Goal: Information Seeking & Learning: Compare options

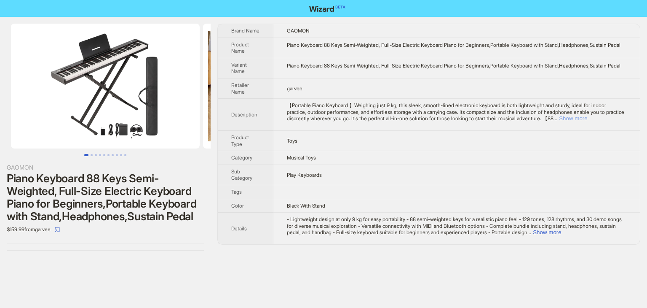
click at [588, 121] on button "Show more" at bounding box center [573, 118] width 28 height 6
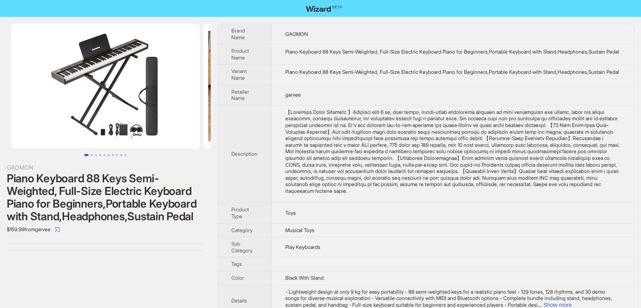
scroll to position [25, 0]
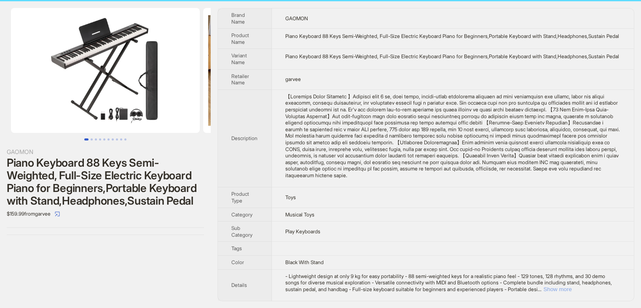
click at [572, 289] on button "Show more" at bounding box center [557, 289] width 28 height 6
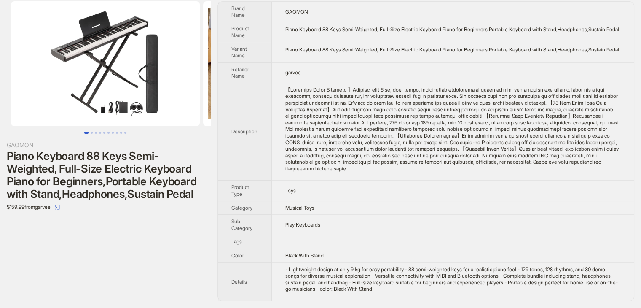
scroll to position [32, 0]
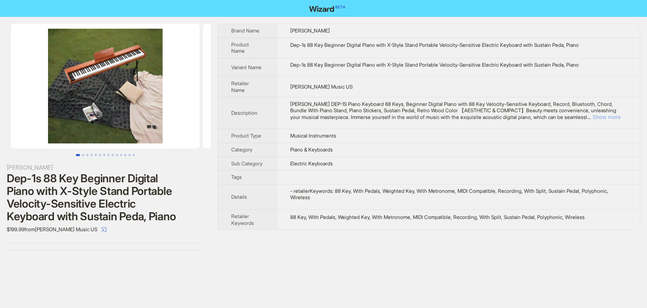
click at [606, 115] on button "Show more" at bounding box center [607, 117] width 28 height 6
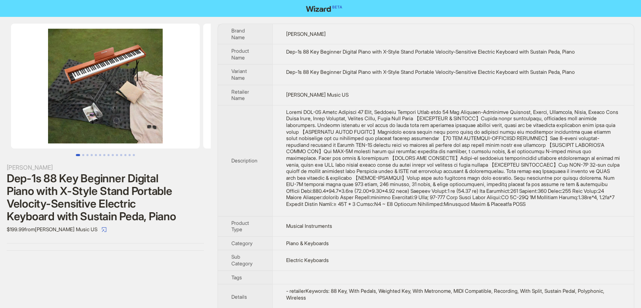
scroll to position [35, 0]
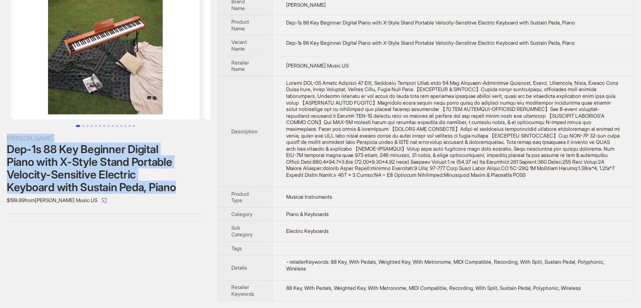
drag, startPoint x: 187, startPoint y: 184, endPoint x: 0, endPoint y: 104, distance: 203.0
click at [0, 104] on div "[PERSON_NAME] Dep-1s 88 Key Beginner Digital Piano with X-Style Stand Portable …" at bounding box center [105, 108] width 211 height 240
copy div "Donner Dep-1s 88 Key Beginner Digital Piano with X-Style Stand Portable Velocit…"
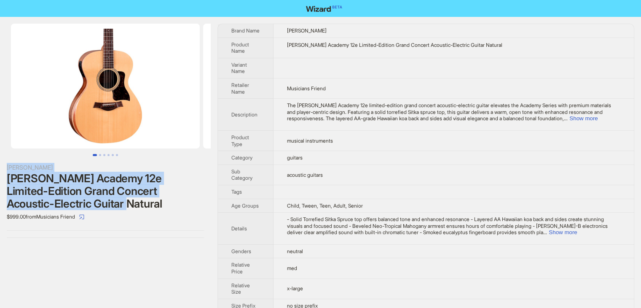
drag, startPoint x: 132, startPoint y: 204, endPoint x: 5, endPoint y: 171, distance: 131.2
click at [5, 171] on div "Taylor Taylor Academy 12e Limited-Edition Grand Concert Acoustic-Electric Guita…" at bounding box center [105, 131] width 211 height 228
copy div "Taylor Taylor Academy 12e Limited-Edition Grand Concert Acoustic-Electric Guita…"
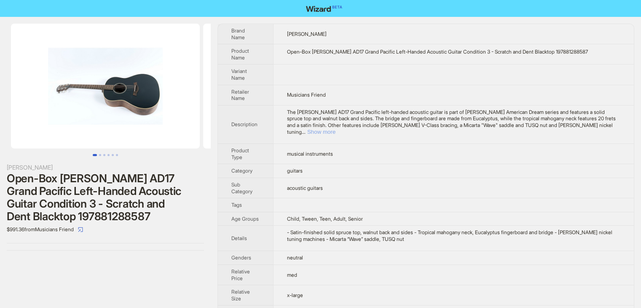
click at [336, 129] on button "Show more" at bounding box center [321, 132] width 28 height 6
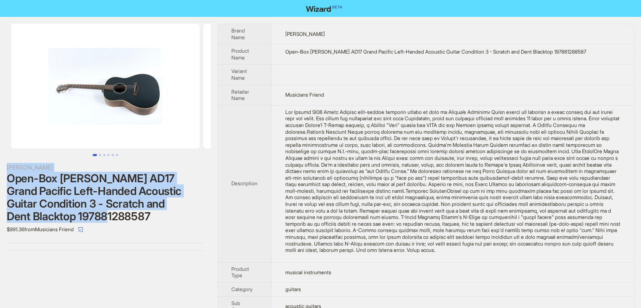
drag, startPoint x: 166, startPoint y: 217, endPoint x: 5, endPoint y: 169, distance: 168.4
click at [5, 169] on div "Taylor Open-Box Taylor AD17 Grand Pacific Left-Handed Acoustic Guitar Condition…" at bounding box center [105, 137] width 211 height 240
click at [182, 214] on div "Open-Box Taylor AD17 Grand Pacific Left-Handed Acoustic Guitar Condition 3 - Sc…" at bounding box center [105, 197] width 197 height 51
drag, startPoint x: 167, startPoint y: 218, endPoint x: 1, endPoint y: 169, distance: 172.7
click at [1, 169] on div "Taylor Open-Box Taylor AD17 Grand Pacific Left-Handed Acoustic Guitar Condition…" at bounding box center [105, 137] width 211 height 240
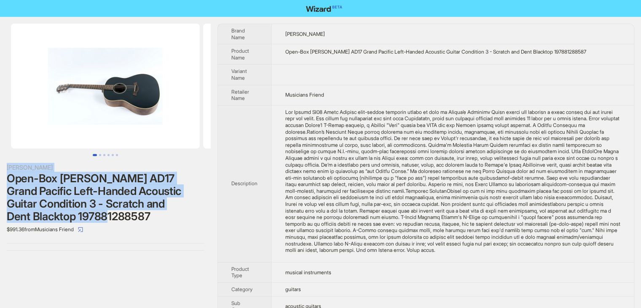
copy div "Taylor Open-Box Taylor AD17 Grand Pacific Left-Handed Acoustic Guitar Condition…"
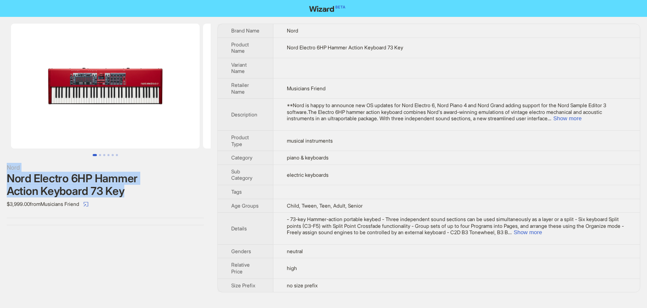
drag, startPoint x: 130, startPoint y: 186, endPoint x: 7, endPoint y: 167, distance: 124.5
click at [7, 167] on div "Nord Nord Electro 6HP Hammer Action Keyboard 73 Key $3,999.00 from Musicians Fr…" at bounding box center [105, 187] width 197 height 48
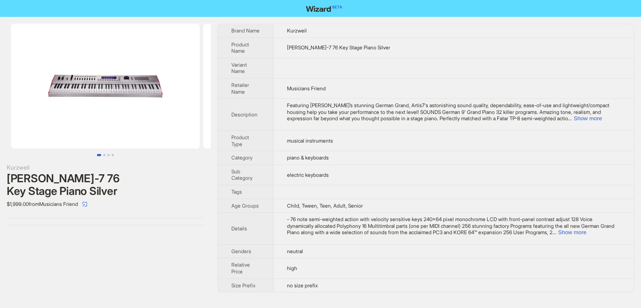
drag, startPoint x: 29, startPoint y: 185, endPoint x: 0, endPoint y: 169, distance: 32.6
click at [0, 169] on div "Kurzweil Kurzweil Artis-7 76 Key Stage Piano Silver $1,999.00 from Musicians Fr…" at bounding box center [105, 124] width 211 height 215
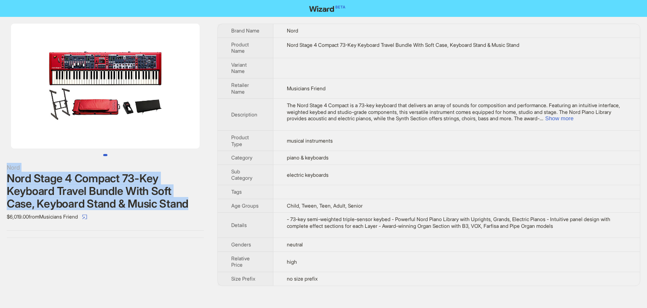
drag, startPoint x: 201, startPoint y: 202, endPoint x: 4, endPoint y: 164, distance: 201.4
click at [4, 164] on div "Nord Nord Stage 4 Compact 73-Key Keyboard Travel Bundle With Soft Case, Keyboar…" at bounding box center [105, 131] width 211 height 228
copy div "Nord Nord Stage 4 Compact 73-Key Keyboard Travel Bundle With Soft Case, Keyboar…"
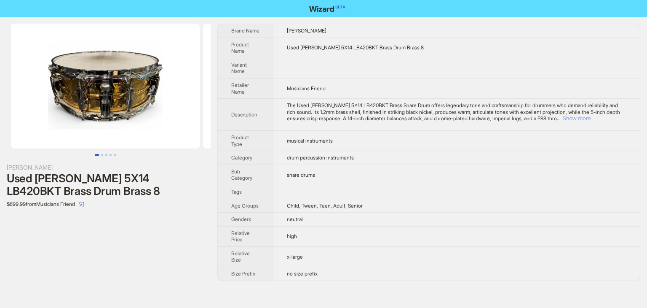
click at [591, 115] on button "Show more" at bounding box center [577, 118] width 28 height 6
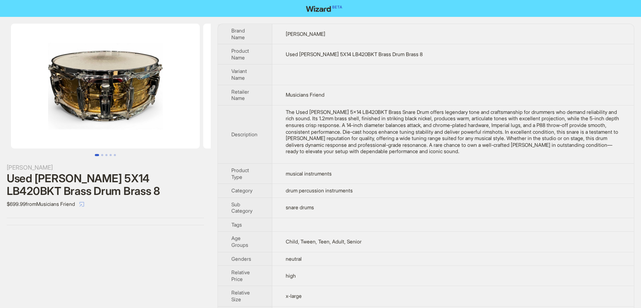
click at [84, 204] on icon "select" at bounding box center [81, 203] width 5 height 5
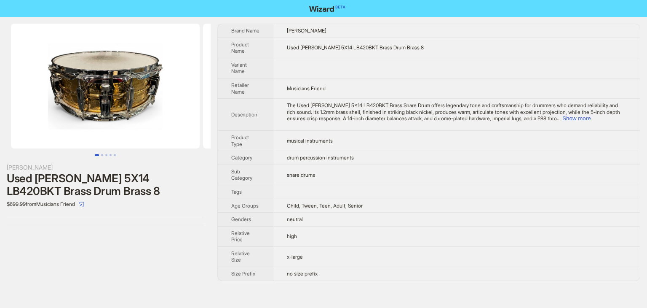
click at [567, 176] on td "snare drums" at bounding box center [457, 174] width 367 height 20
drag, startPoint x: 103, startPoint y: 191, endPoint x: 113, endPoint y: 188, distance: 10.1
click at [113, 188] on div "Used Ludwig 5X14 LB420BKT Brass Drum Brass 8" at bounding box center [105, 184] width 197 height 25
click at [591, 116] on button "Show more" at bounding box center [577, 118] width 28 height 6
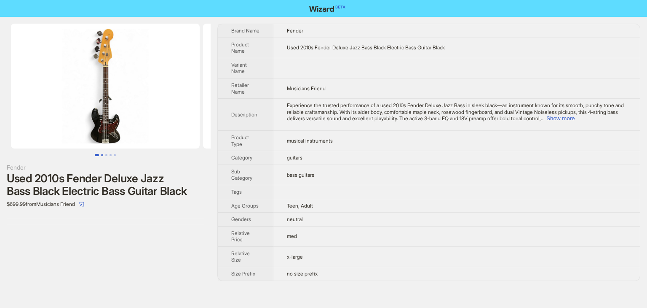
click at [101, 154] on button "Go to slide 2" at bounding box center [102, 155] width 2 height 2
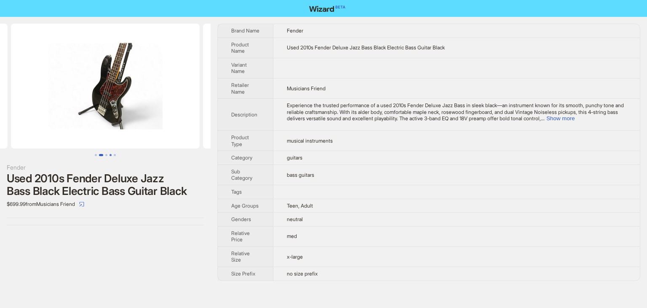
click at [110, 154] on button "Go to slide 4" at bounding box center [111, 155] width 2 height 2
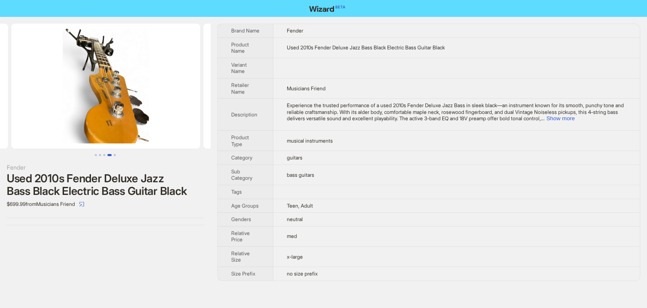
scroll to position [0, 577]
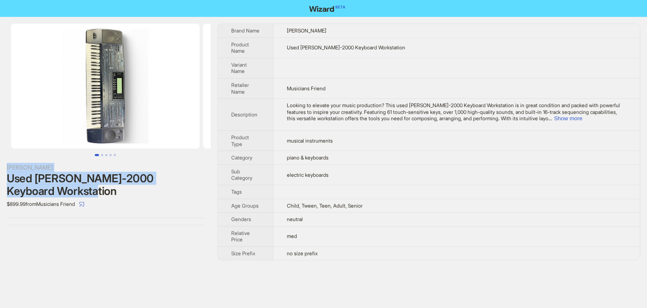
drag, startPoint x: 132, startPoint y: 194, endPoint x: 0, endPoint y: 166, distance: 134.5
click at [0, 166] on div "Roland Used Roland EM-2000 Keyboard Workstation $899.99 from Musicians Friend" at bounding box center [105, 124] width 211 height 215
copy div "Roland Used Roland EM-2000 Keyboard Workstation"
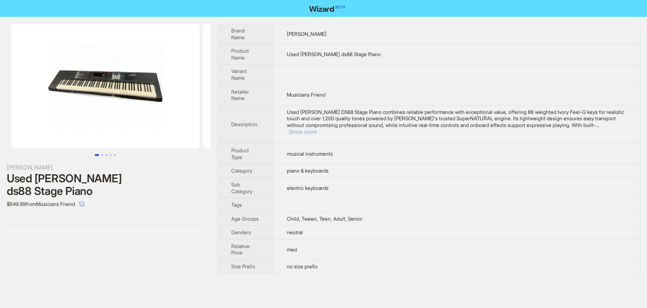
click at [317, 129] on button "Show more" at bounding box center [303, 132] width 28 height 6
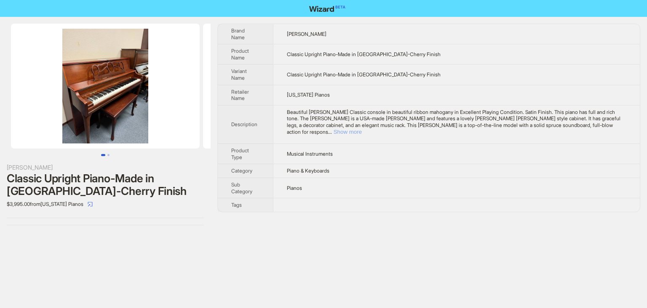
click at [362, 129] on button "Show more" at bounding box center [348, 132] width 28 height 6
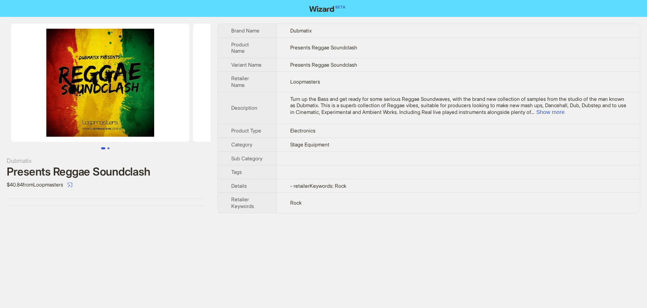
click at [109, 147] on button "Go to slide 2" at bounding box center [108, 148] width 2 height 2
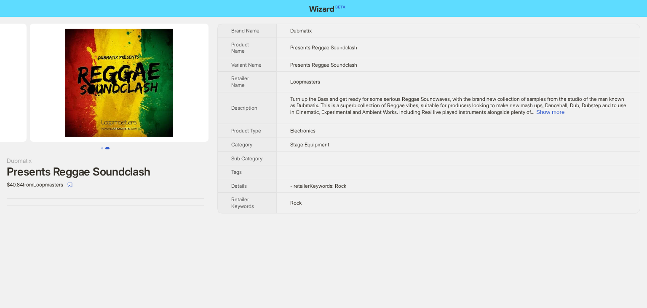
scroll to position [0, 172]
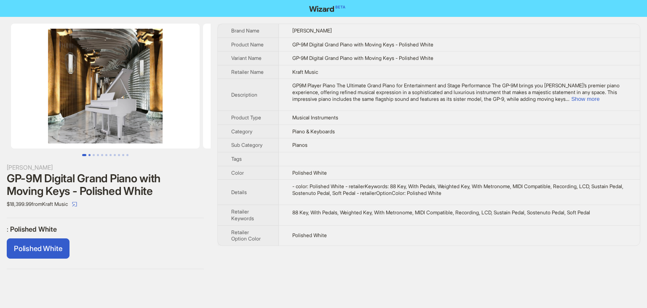
click at [89, 156] on button "Go to slide 2" at bounding box center [90, 155] width 2 height 2
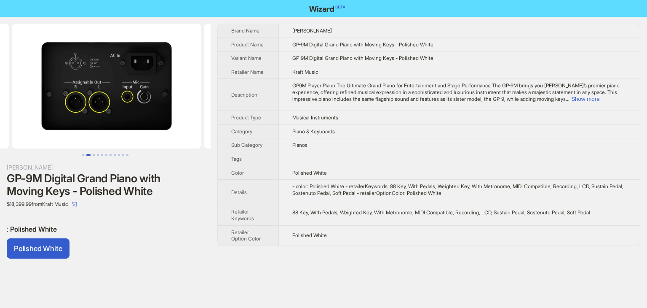
scroll to position [0, 192]
click at [98, 156] on button "Go to slide 4" at bounding box center [98, 155] width 2 height 2
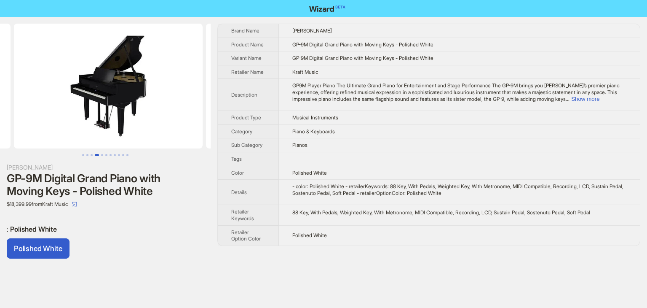
scroll to position [0, 577]
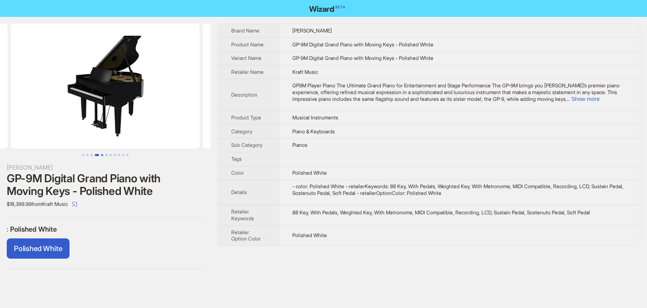
click at [103, 156] on button "Go to slide 5" at bounding box center [102, 155] width 2 height 2
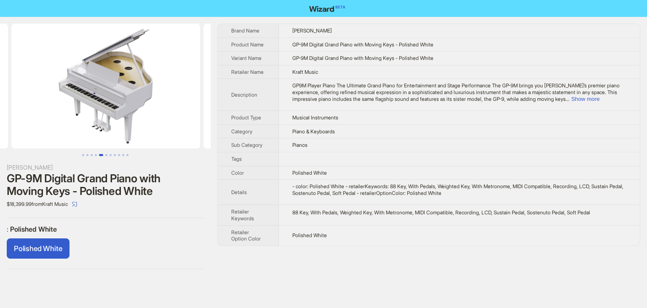
scroll to position [0, 769]
click at [106, 155] on button "Go to slide 6" at bounding box center [106, 155] width 2 height 2
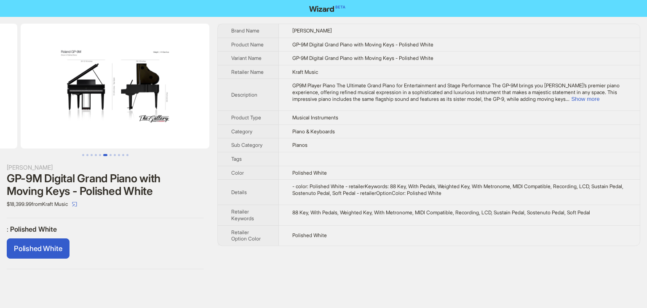
scroll to position [0, 961]
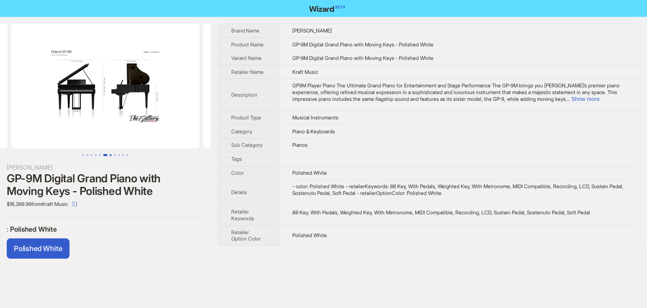
click at [110, 155] on button "Go to slide 7" at bounding box center [111, 155] width 2 height 2
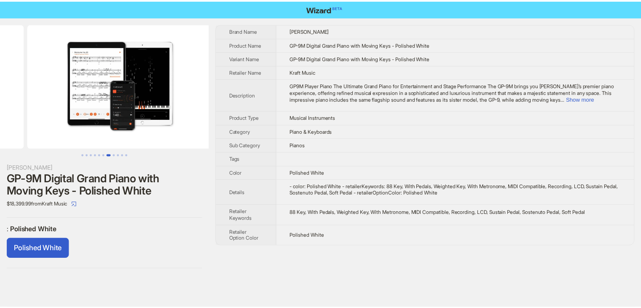
scroll to position [0, 1153]
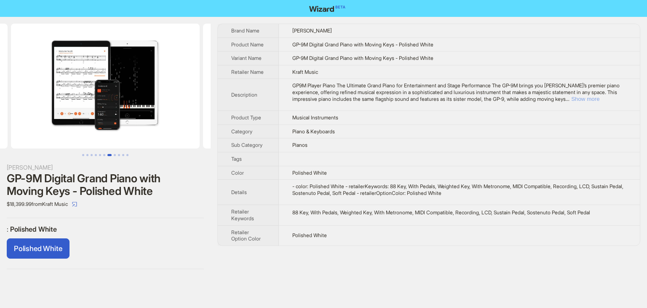
click at [600, 100] on button "Show more" at bounding box center [586, 99] width 28 height 6
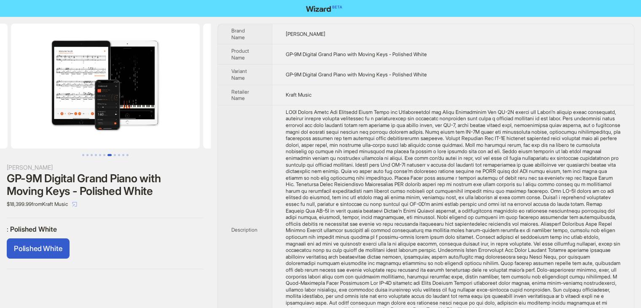
click at [77, 203] on icon "select" at bounding box center [74, 203] width 5 height 5
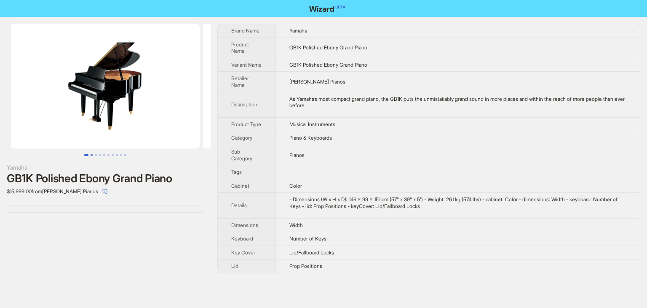
click at [91, 154] on button "Go to slide 2" at bounding box center [92, 155] width 2 height 2
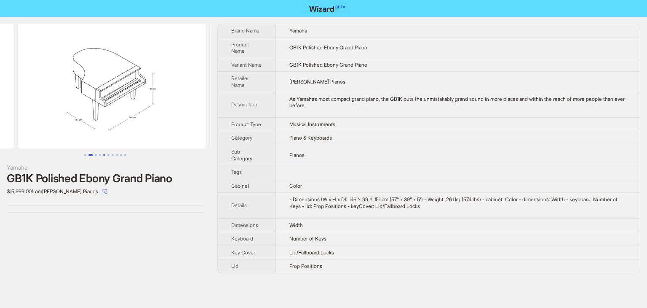
scroll to position [0, 192]
click at [97, 154] on button "Go to slide 3" at bounding box center [96, 155] width 2 height 2
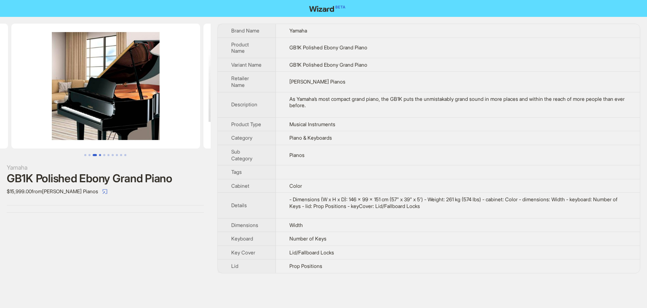
scroll to position [0, 384]
click at [100, 154] on button "Go to slide 4" at bounding box center [100, 155] width 2 height 2
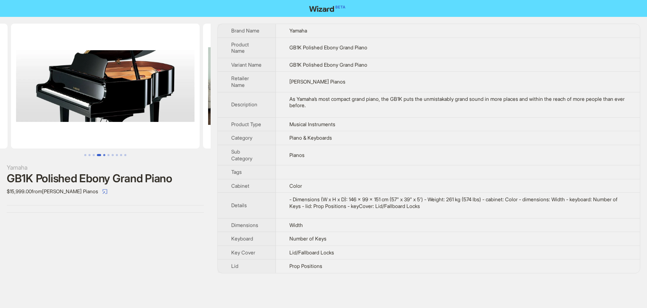
click at [104, 155] on button "Go to slide 5" at bounding box center [104, 155] width 2 height 2
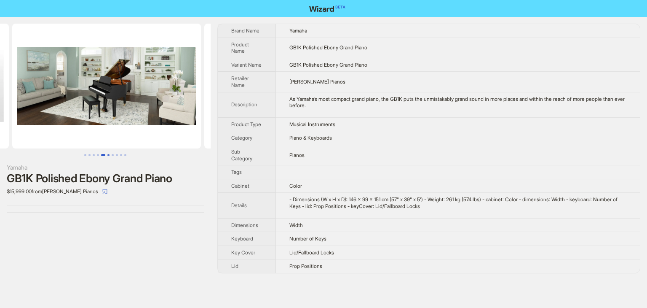
scroll to position [0, 769]
click at [188, 175] on div "GB1K Polished Ebony Grand Piano" at bounding box center [105, 178] width 197 height 13
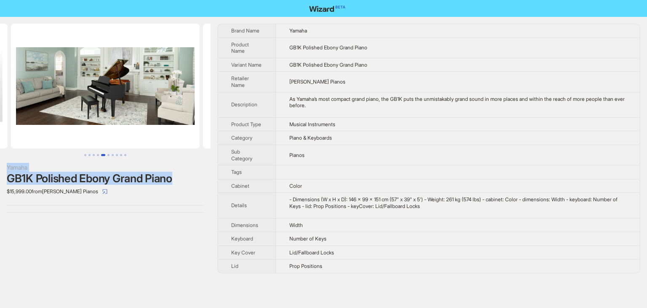
drag, startPoint x: 187, startPoint y: 176, endPoint x: 0, endPoint y: 167, distance: 186.9
click at [0, 167] on div "Yamaha GB1K Polished Ebony Grand Piano $15,999.00 from Faust Harrison Pianos" at bounding box center [105, 118] width 211 height 202
copy div "Yamaha GB1K Polished Ebony Grand Piano"
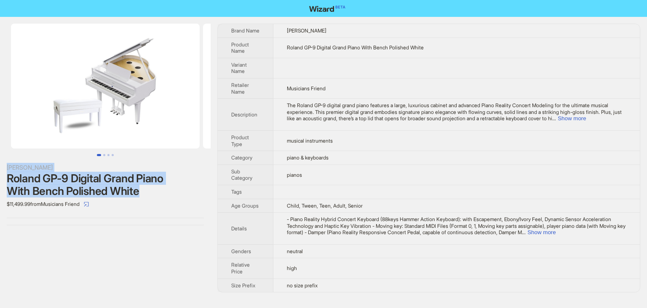
drag, startPoint x: 150, startPoint y: 192, endPoint x: 0, endPoint y: 167, distance: 152.5
click at [0, 167] on div "Roland Roland GP-9 Digital Grand Piano With Bench Polished White $11,499.99 fro…" at bounding box center [105, 124] width 211 height 215
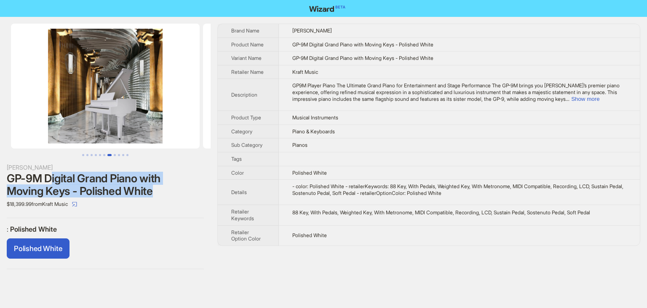
scroll to position [0, 1153]
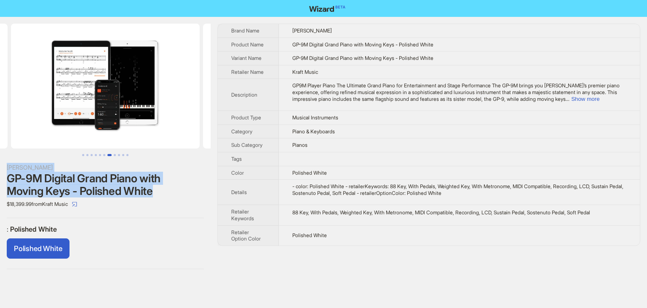
click at [3, 161] on div "Roland GP-9M Digital Grand Piano with Moving Keys - Polished White $18,399.99 f…" at bounding box center [105, 146] width 211 height 259
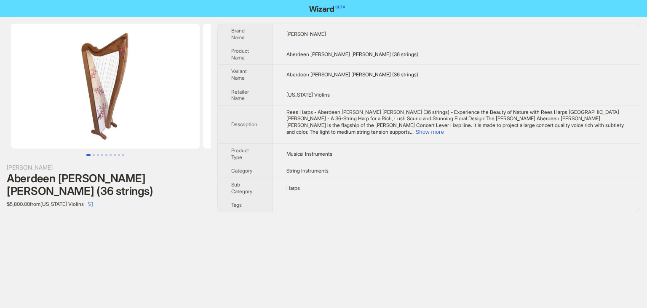
click at [168, 179] on div "Aberdeen [PERSON_NAME] [PERSON_NAME] (36 strings)" at bounding box center [105, 184] width 197 height 25
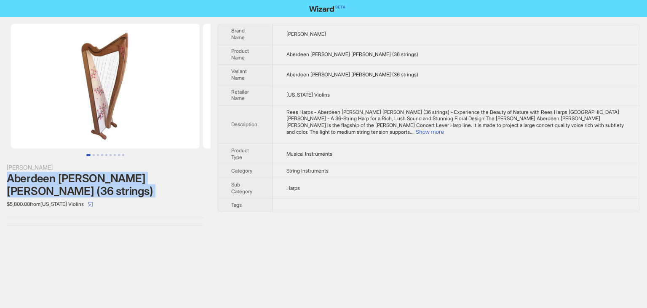
click at [168, 179] on div "Aberdeen [PERSON_NAME] [PERSON_NAME] (36 strings)" at bounding box center [105, 184] width 197 height 25
copy div "Aberdeen [PERSON_NAME] [PERSON_NAME] (36 strings)"
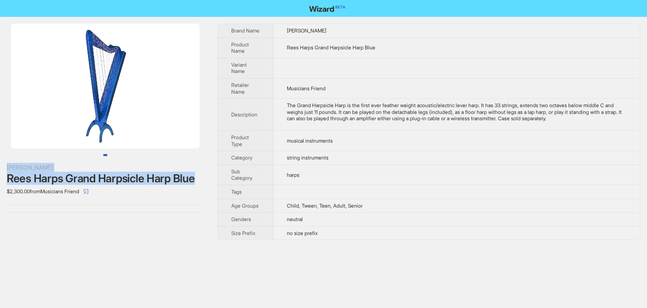
drag, startPoint x: 115, startPoint y: 192, endPoint x: 0, endPoint y: 170, distance: 116.7
click at [0, 170] on div "[PERSON_NAME] [PERSON_NAME] Grand Harpsicle Harp Blue $2,300.00 from Musicians …" at bounding box center [105, 118] width 211 height 202
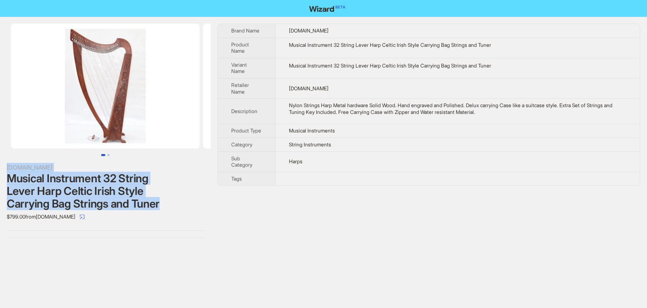
drag, startPoint x: 168, startPoint y: 203, endPoint x: 4, endPoint y: 167, distance: 167.4
click at [4, 167] on div "[DOMAIN_NAME] Musical Instrument 32 String Lever Harp Celtic Irish Style Carryi…" at bounding box center [105, 131] width 211 height 228
copy div "[DOMAIN_NAME] Musical Instrument 32 String Lever Harp Celtic Irish Style Carryi…"
